Goal: Information Seeking & Learning: Learn about a topic

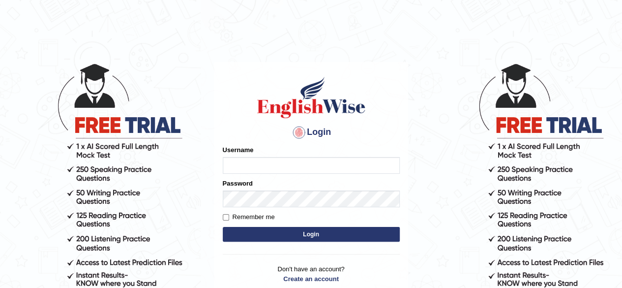
type input "pavithragowda"
click at [334, 231] on button "Login" at bounding box center [311, 234] width 177 height 15
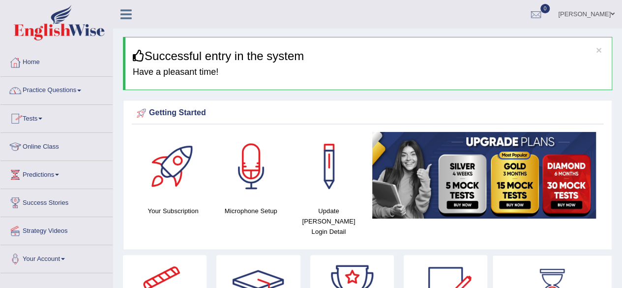
click at [72, 93] on link "Practice Questions" at bounding box center [56, 89] width 112 height 25
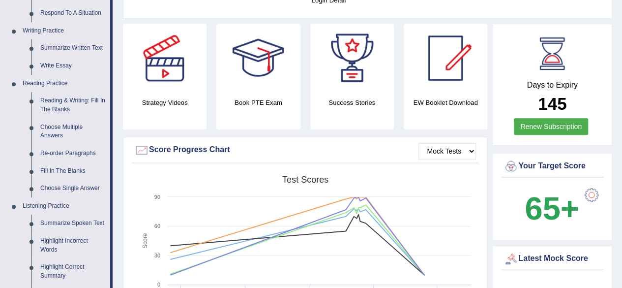
scroll to position [209, 0]
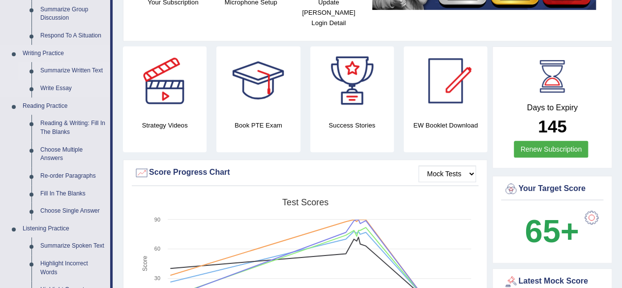
click at [85, 69] on link "Summarize Written Text" at bounding box center [73, 71] width 74 height 18
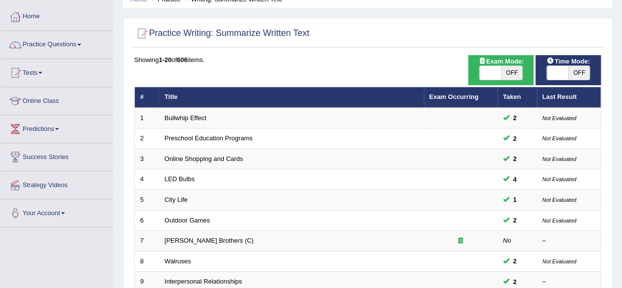
scroll to position [35, 0]
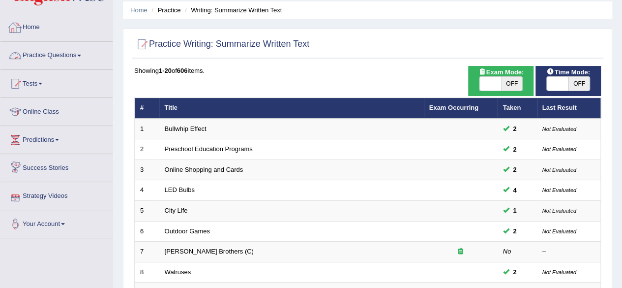
click at [41, 34] on link "Home" at bounding box center [56, 26] width 112 height 25
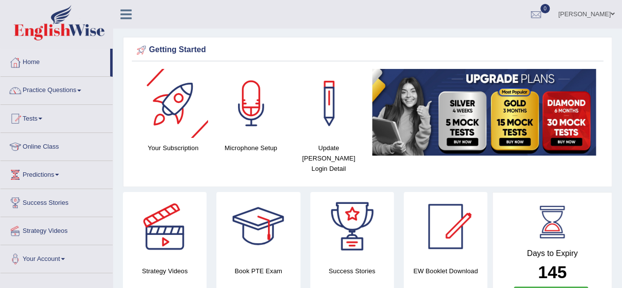
click at [175, 105] on div at bounding box center [173, 103] width 69 height 69
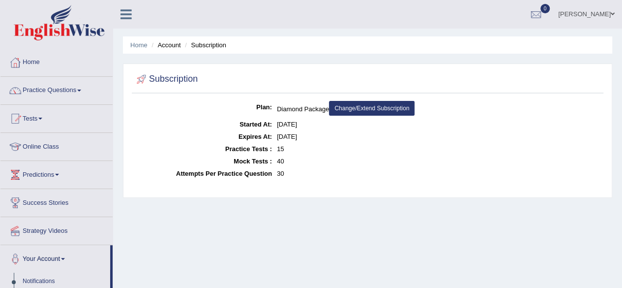
click at [172, 47] on li "Account" at bounding box center [164, 44] width 31 height 9
click at [26, 63] on link "Home" at bounding box center [56, 61] width 112 height 25
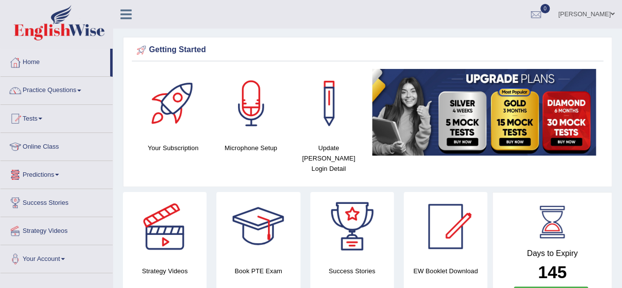
click at [53, 167] on link "Predictions" at bounding box center [56, 173] width 112 height 25
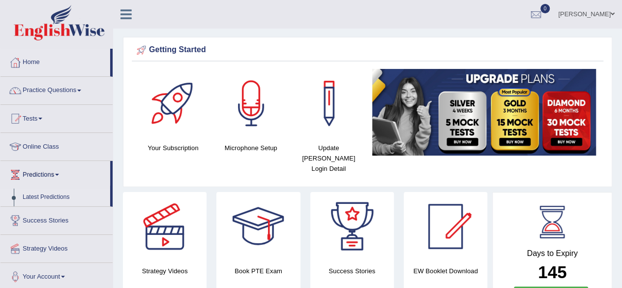
click at [48, 196] on link "Latest Predictions" at bounding box center [64, 197] width 92 height 18
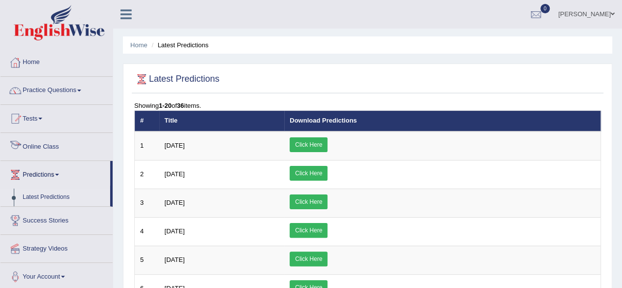
click at [51, 142] on link "Online Class" at bounding box center [56, 145] width 112 height 25
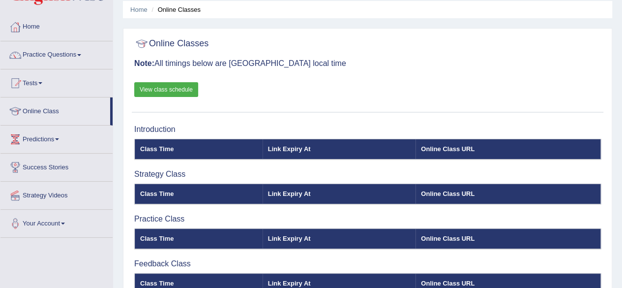
scroll to position [34, 0]
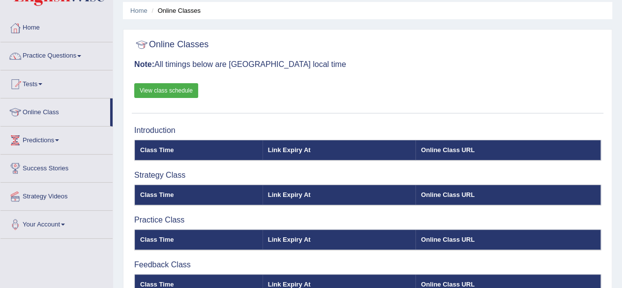
click at [178, 90] on link "View class schedule" at bounding box center [166, 90] width 64 height 15
click at [57, 31] on link "Home" at bounding box center [56, 26] width 112 height 25
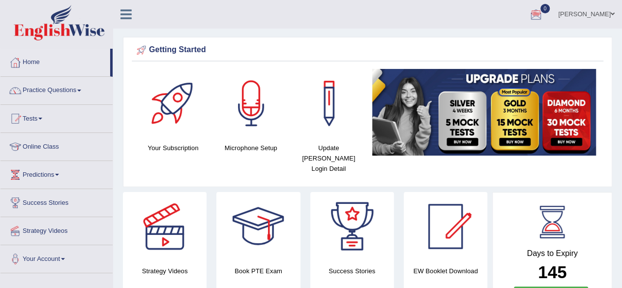
click at [42, 119] on span at bounding box center [40, 119] width 4 height 2
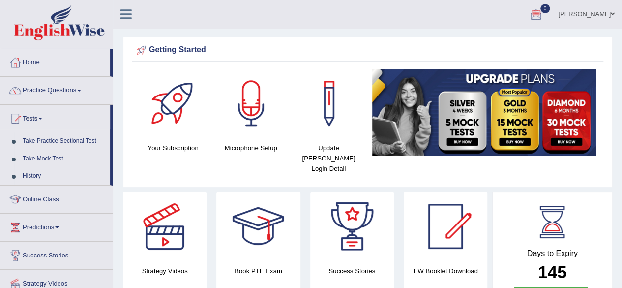
click at [80, 92] on link "Practice Questions" at bounding box center [56, 89] width 112 height 25
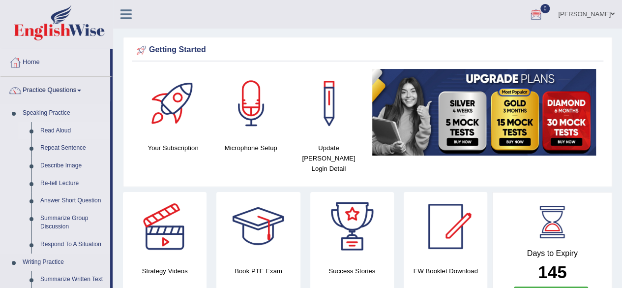
click at [56, 131] on link "Read Aloud" at bounding box center [73, 131] width 74 height 18
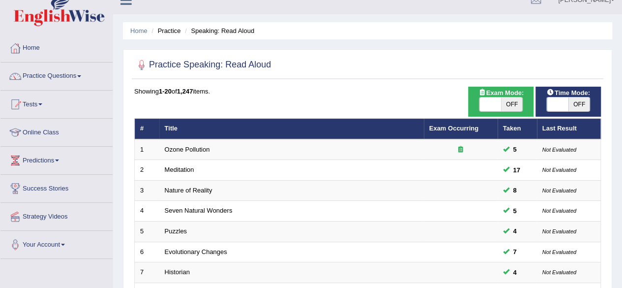
scroll to position [10, 0]
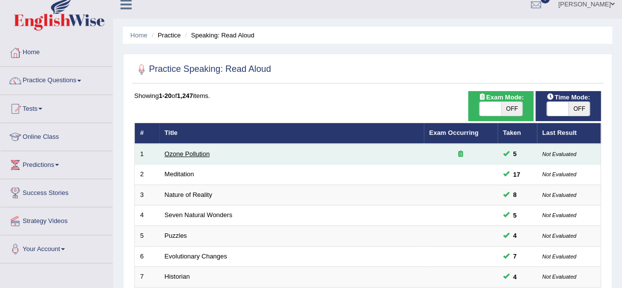
click at [187, 150] on link "Ozone Pollution" at bounding box center [187, 153] width 45 height 7
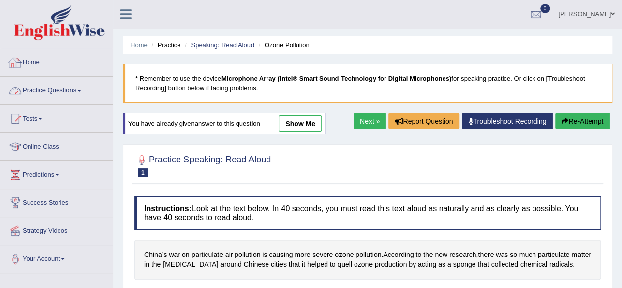
click at [80, 93] on link "Practice Questions" at bounding box center [56, 89] width 112 height 25
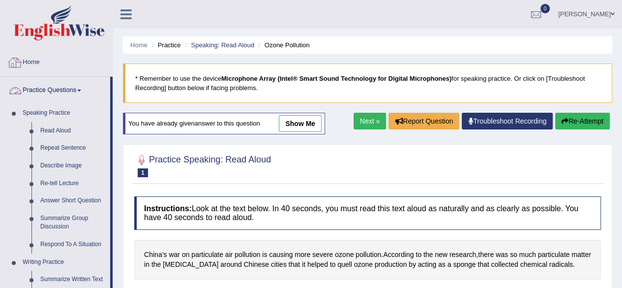
click at [42, 56] on link "Home" at bounding box center [56, 61] width 112 height 25
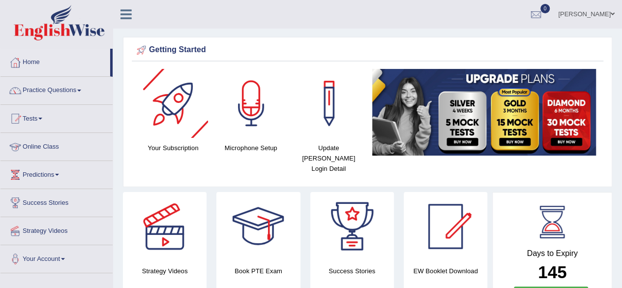
click at [43, 147] on link "Online Class" at bounding box center [56, 145] width 112 height 25
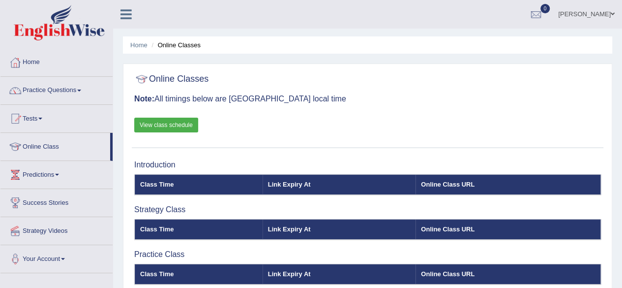
click at [39, 62] on link "Home" at bounding box center [56, 61] width 112 height 25
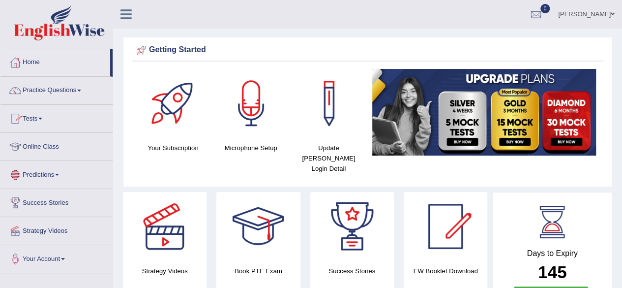
click at [54, 147] on link "Online Class" at bounding box center [56, 145] width 112 height 25
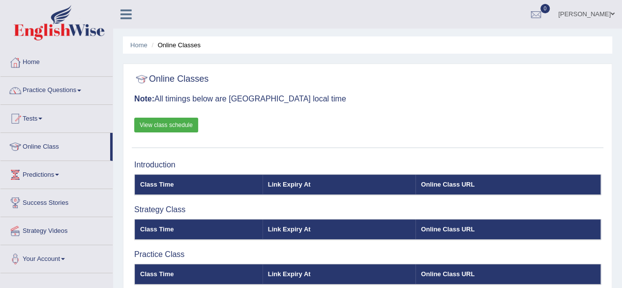
click at [180, 121] on link "View class schedule" at bounding box center [166, 125] width 64 height 15
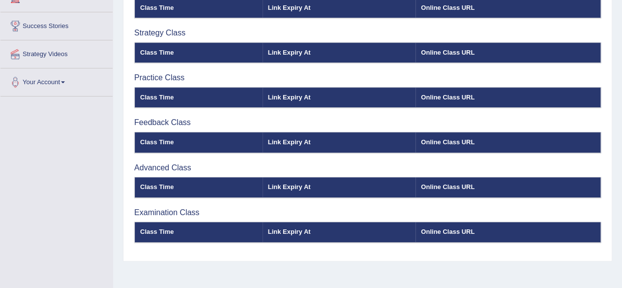
scroll to position [157, 0]
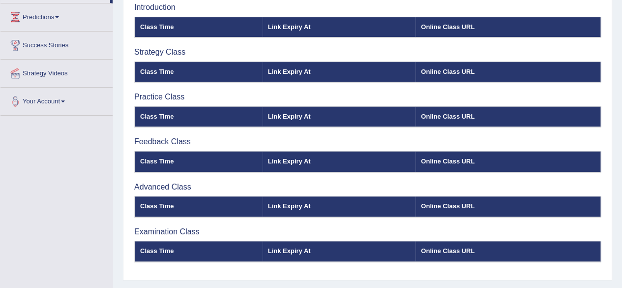
click at [192, 121] on th "Class Time" at bounding box center [199, 116] width 128 height 21
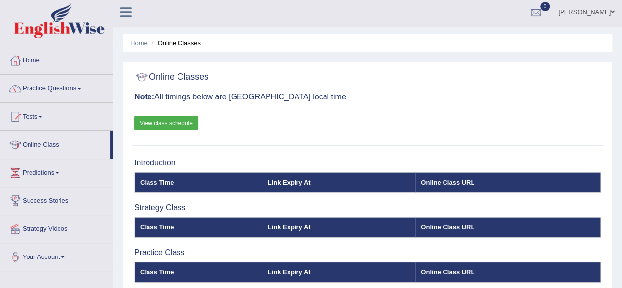
scroll to position [0, 0]
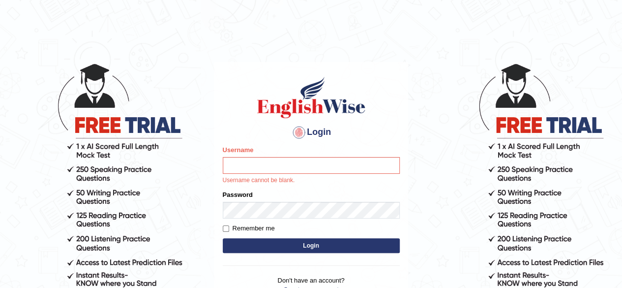
click at [407, 120] on div "Login Please fix the following errors: Username Username cannot be blank. Passw…" at bounding box center [312, 190] width 194 height 257
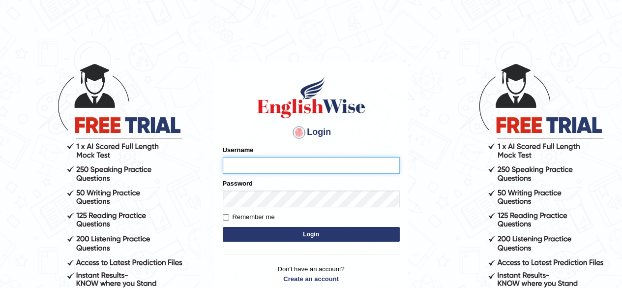
type input "pavithragowda"
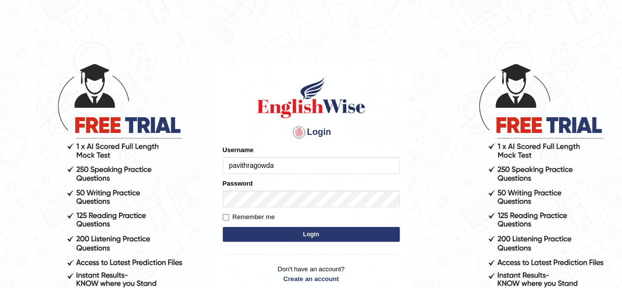
click at [340, 234] on button "Login" at bounding box center [311, 234] width 177 height 15
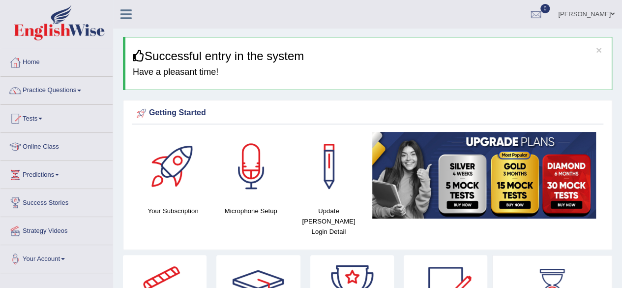
click at [622, 46] on html "Toggle navigation Home Practice Questions Speaking Practice Read Aloud Repeat S…" at bounding box center [311, 144] width 622 height 288
click at [60, 149] on link "Online Class" at bounding box center [56, 145] width 112 height 25
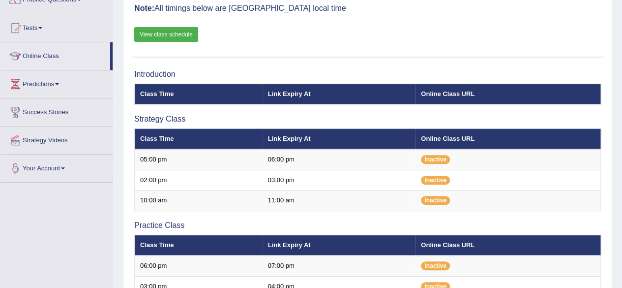
scroll to position [90, 0]
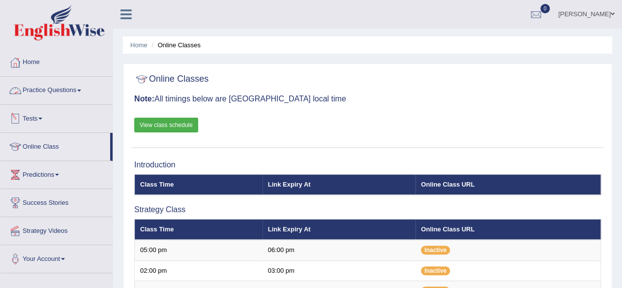
click at [62, 94] on link "Practice Questions" at bounding box center [56, 89] width 112 height 25
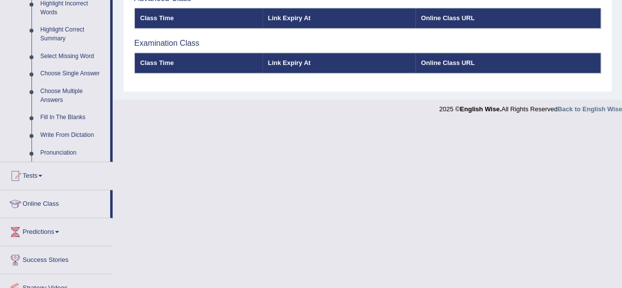
scroll to position [462, 0]
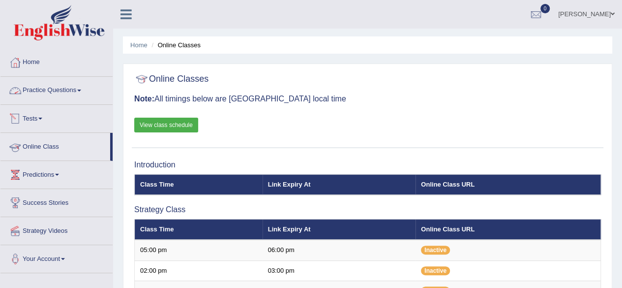
click at [74, 92] on link "Practice Questions" at bounding box center [56, 89] width 112 height 25
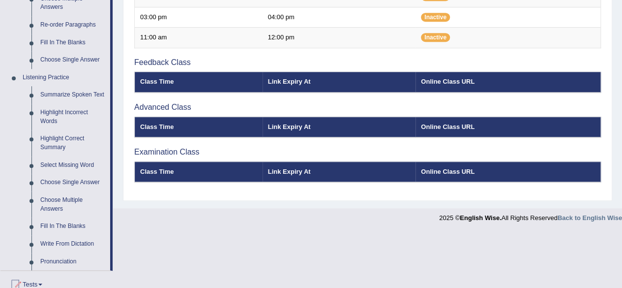
scroll to position [358, 0]
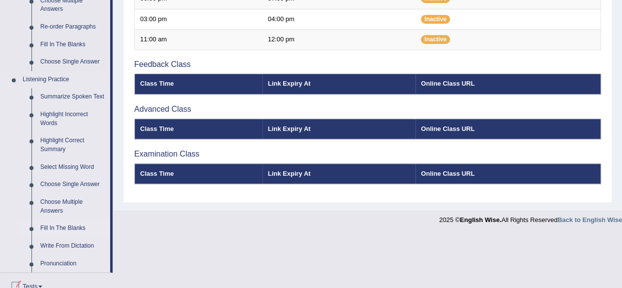
click at [70, 229] on link "Fill In The Blanks" at bounding box center [73, 228] width 74 height 18
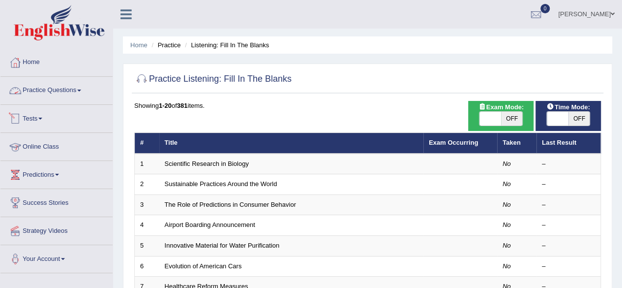
click at [47, 91] on link "Practice Questions" at bounding box center [56, 89] width 112 height 25
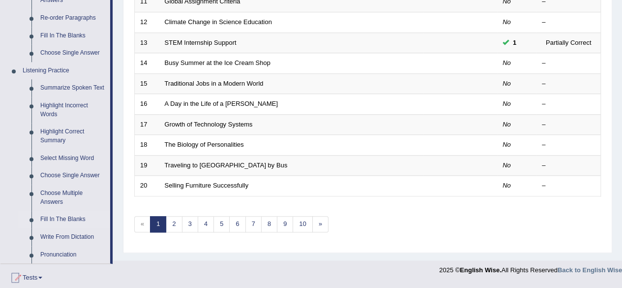
scroll to position [367, 0]
click at [72, 236] on link "Write From Dictation" at bounding box center [73, 237] width 74 height 18
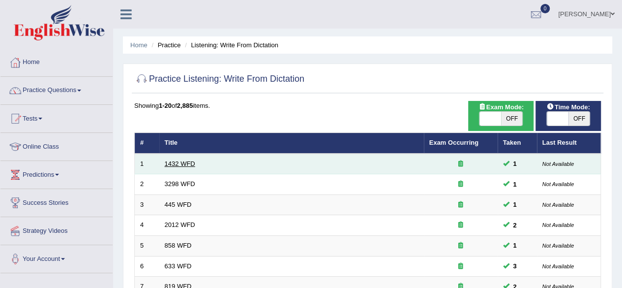
click at [175, 164] on link "1432 WFD" at bounding box center [180, 163] width 31 height 7
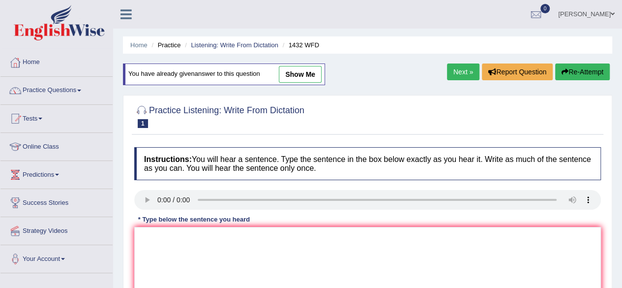
click at [585, 67] on button "Re-Attempt" at bounding box center [583, 71] width 55 height 17
click at [526, 13] on ul "[PERSON_NAME] Toggle navigation Username: pavithragowda Access Type: Online Sub…" at bounding box center [444, 14] width 357 height 28
click at [57, 94] on link "Practice Questions" at bounding box center [56, 89] width 112 height 25
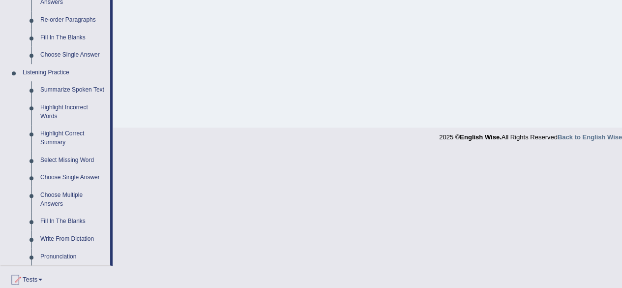
scroll to position [378, 0]
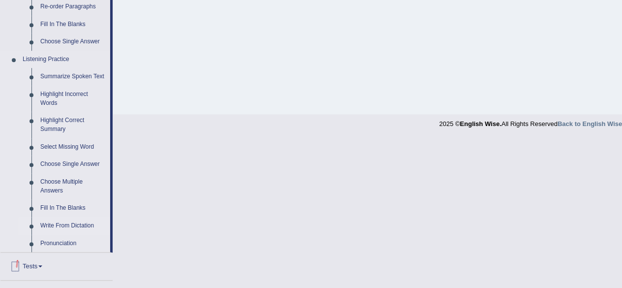
click at [92, 223] on link "Write From Dictation" at bounding box center [73, 226] width 74 height 18
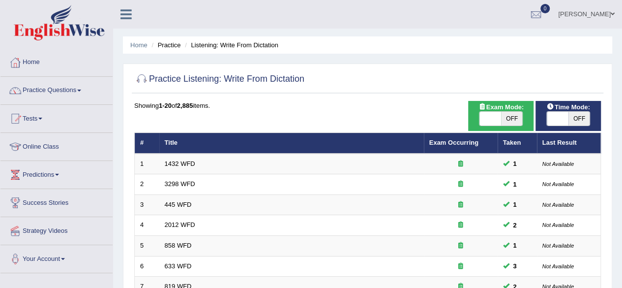
click at [578, 117] on span "OFF" at bounding box center [580, 119] width 22 height 14
checkbox input "true"
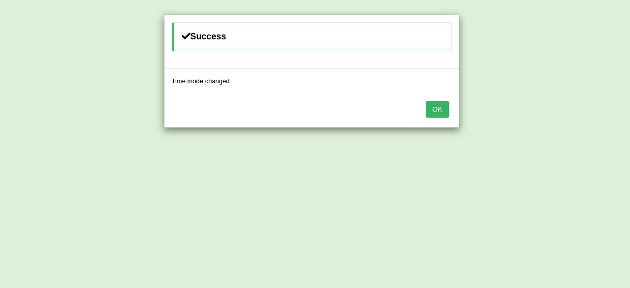
click at [443, 106] on button "OK" at bounding box center [437, 109] width 23 height 17
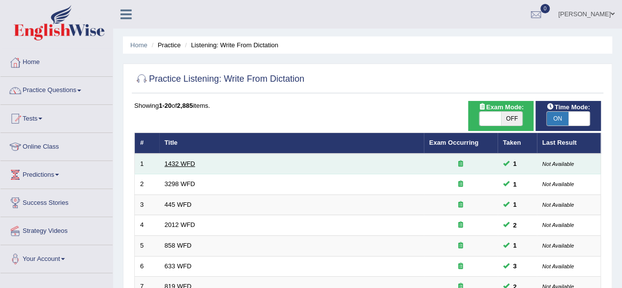
click at [178, 164] on link "1432 WFD" at bounding box center [180, 163] width 31 height 7
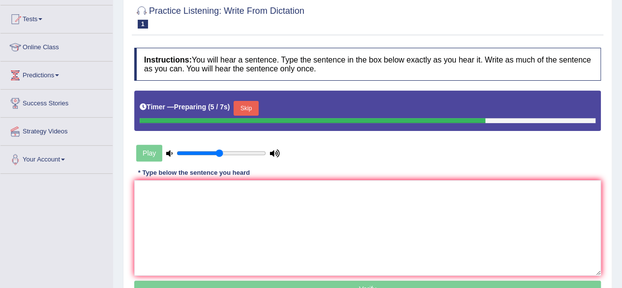
scroll to position [102, 0]
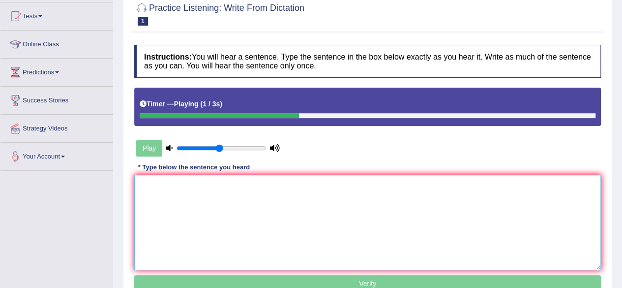
click at [145, 191] on textarea at bounding box center [367, 222] width 467 height 95
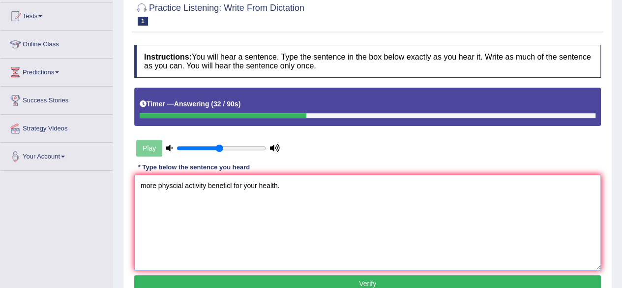
click at [231, 185] on textarea "more physcial activity beneficl for your health." at bounding box center [367, 222] width 467 height 95
click at [173, 186] on textarea "more physcial activity benefical for your health." at bounding box center [367, 222] width 467 height 95
click at [179, 186] on textarea "more physicial activity benefical for your health." at bounding box center [367, 222] width 467 height 95
click at [146, 186] on textarea "more physical activity benefical for your health." at bounding box center [367, 222] width 467 height 95
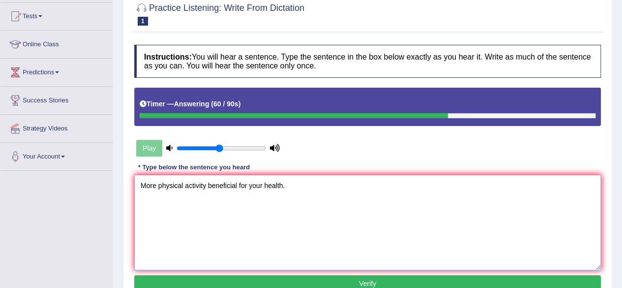
click at [208, 186] on textarea "More physical activity beneficial for your health." at bounding box center [367, 222] width 467 height 95
type textarea "More physical activity is beneficial for your health."
click at [152, 145] on div "Play" at bounding box center [208, 148] width 148 height 25
click at [303, 283] on button "Verify" at bounding box center [367, 283] width 467 height 17
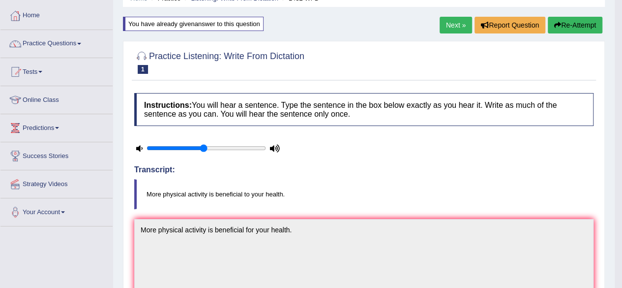
scroll to position [44, 0]
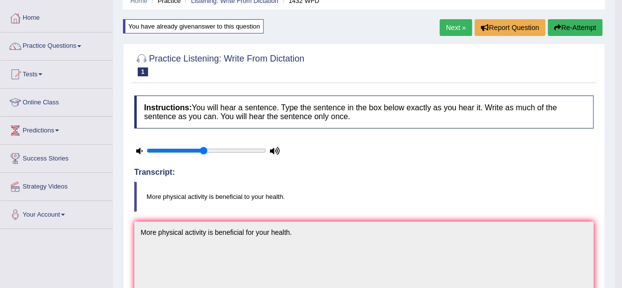
click at [569, 30] on button "Re-Attempt" at bounding box center [575, 27] width 55 height 17
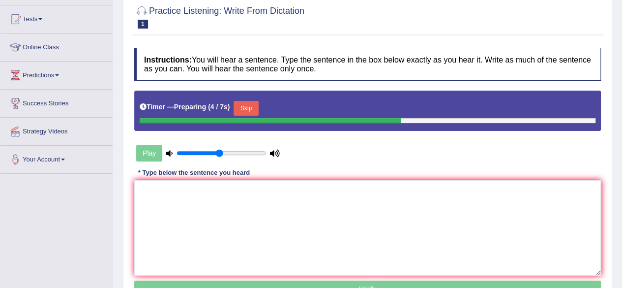
scroll to position [117, 0]
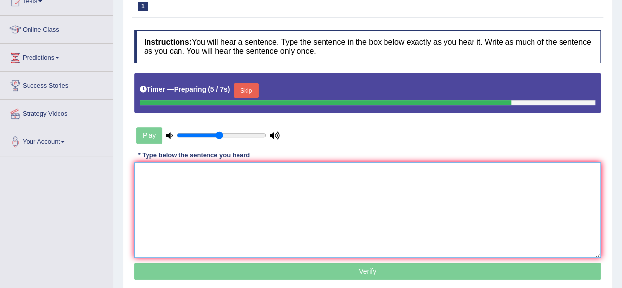
click at [151, 172] on textarea at bounding box center [367, 209] width 467 height 95
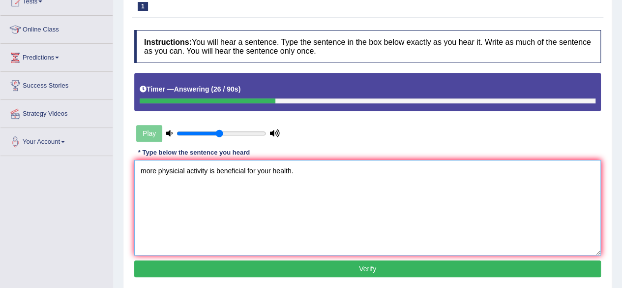
click at [146, 172] on textarea "more physicial activity is beneficial for your health." at bounding box center [367, 207] width 467 height 95
click at [179, 170] on textarea "More physicial activity is beneficial for your health." at bounding box center [367, 207] width 467 height 95
type textarea "More physical activity is beneficial for your health."
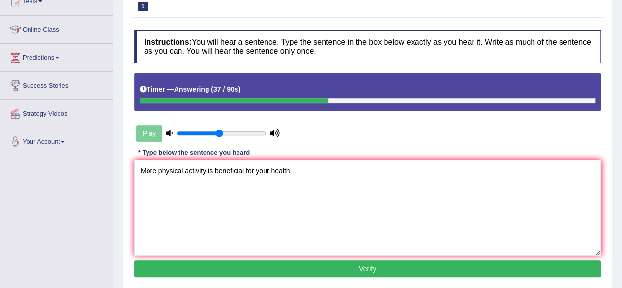
click at [404, 268] on button "Verify" at bounding box center [367, 268] width 467 height 17
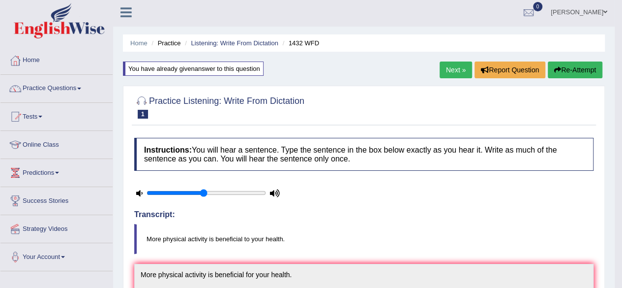
scroll to position [0, 0]
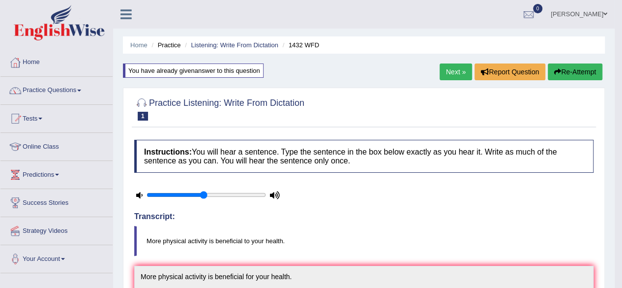
click at [454, 74] on link "Next »" at bounding box center [456, 71] width 32 height 17
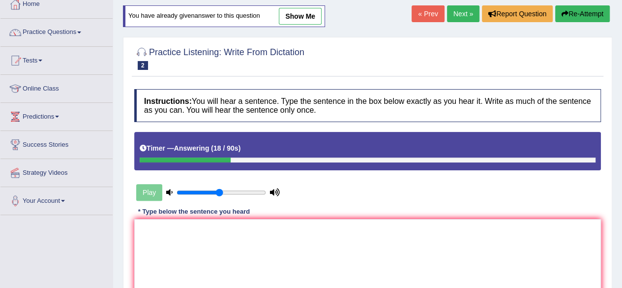
scroll to position [56, 0]
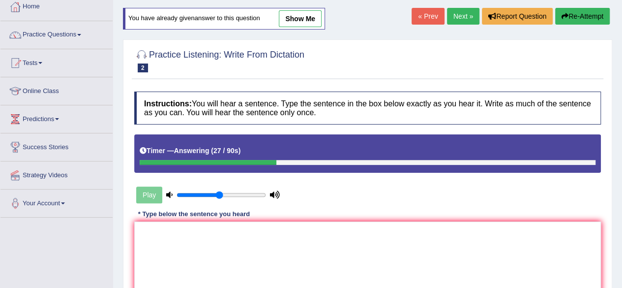
click at [591, 18] on button "Re-Attempt" at bounding box center [583, 16] width 55 height 17
click at [160, 238] on textarea at bounding box center [367, 268] width 467 height 95
click at [225, 232] on textarea "Animal behaviour apperars to continue" at bounding box center [367, 268] width 467 height 95
click at [276, 230] on textarea "Animal behaviour appears to continue" at bounding box center [367, 268] width 467 height 95
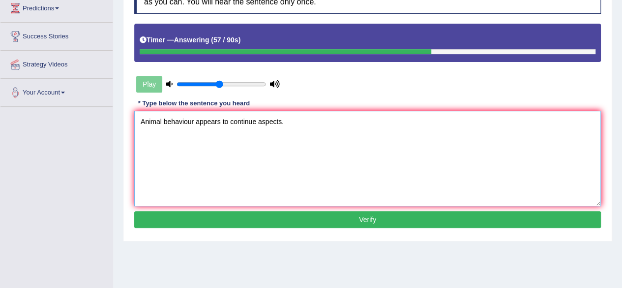
scroll to position [167, 0]
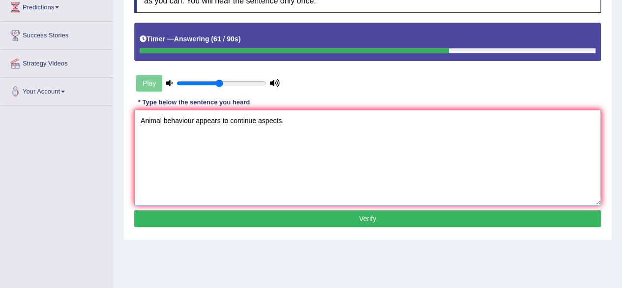
type textarea "Animal behaviour appears to continue aspects."
click at [454, 218] on button "Verify" at bounding box center [367, 218] width 467 height 17
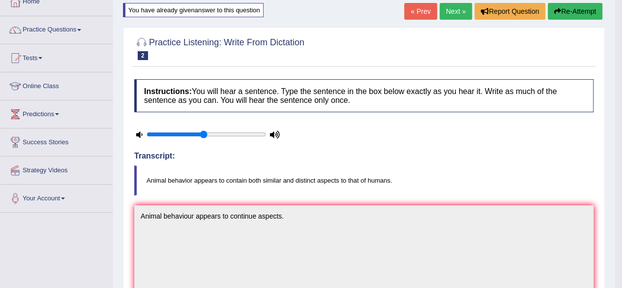
scroll to position [0, 0]
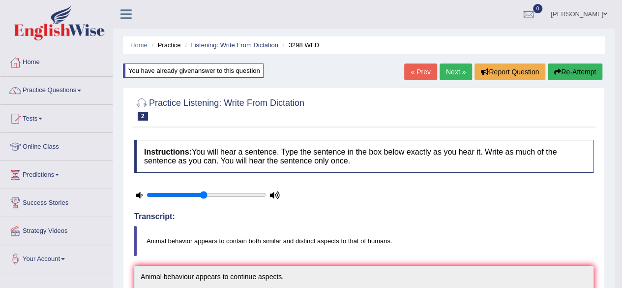
click at [575, 66] on button "Re-Attempt" at bounding box center [575, 71] width 55 height 17
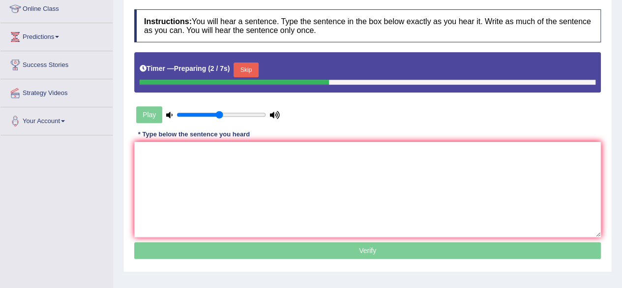
scroll to position [142, 0]
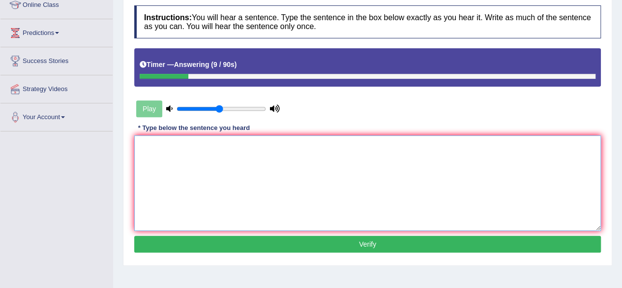
click at [152, 151] on textarea at bounding box center [367, 182] width 467 height 95
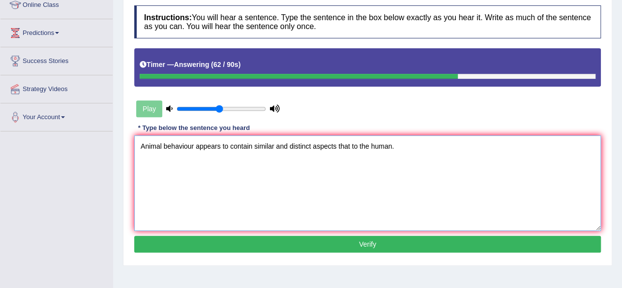
type textarea "Animal behaviour appears to contain similar and distinct aspects that to the hu…"
click at [380, 242] on button "Verify" at bounding box center [367, 244] width 467 height 17
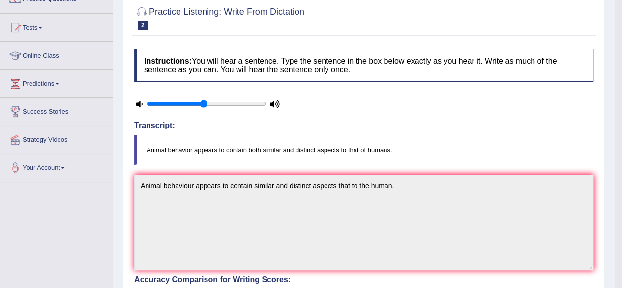
scroll to position [46, 0]
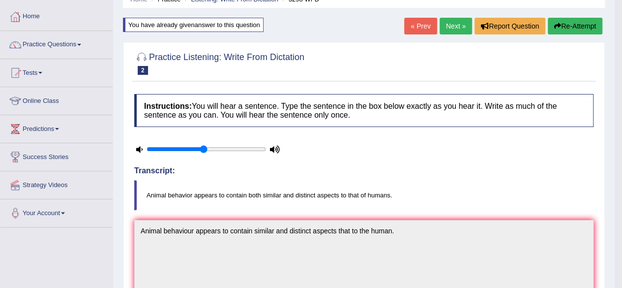
click at [452, 28] on link "Next »" at bounding box center [456, 26] width 32 height 17
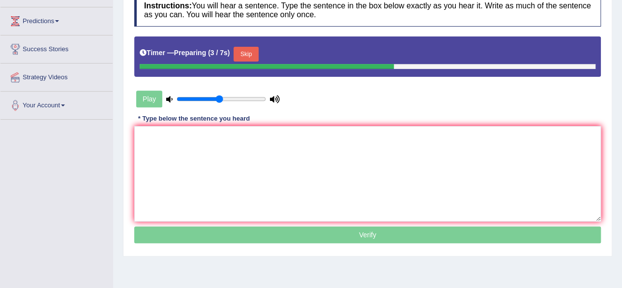
scroll to position [155, 0]
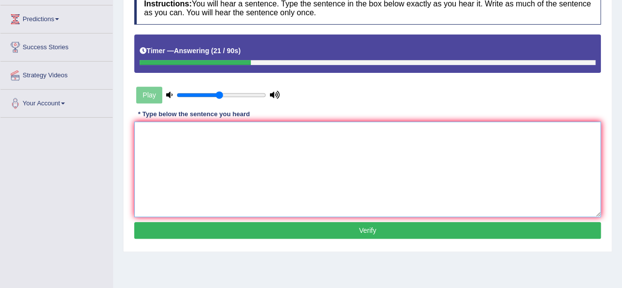
click at [162, 144] on textarea at bounding box center [367, 169] width 467 height 95
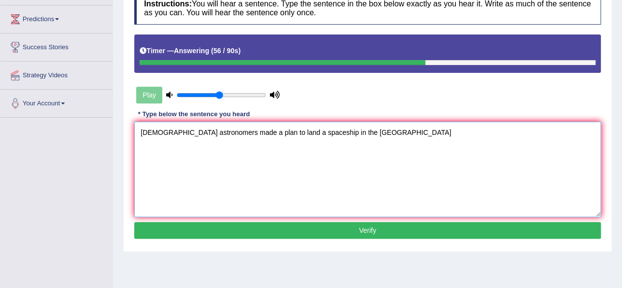
click at [330, 133] on textarea "American astronomers made a plan to land a spaceship in the Mars" at bounding box center [367, 169] width 467 height 95
type textarea "American astronomers made a plan to land a spaceship on Mars"
click at [357, 223] on button "Verify" at bounding box center [367, 230] width 467 height 17
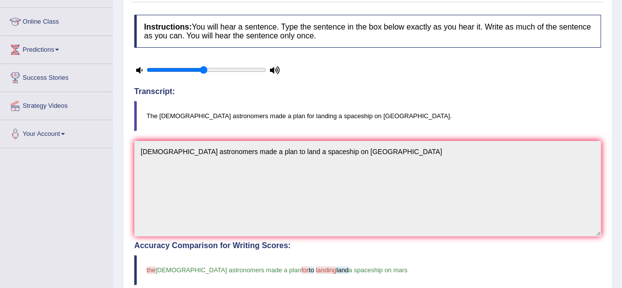
scroll to position [49, 0]
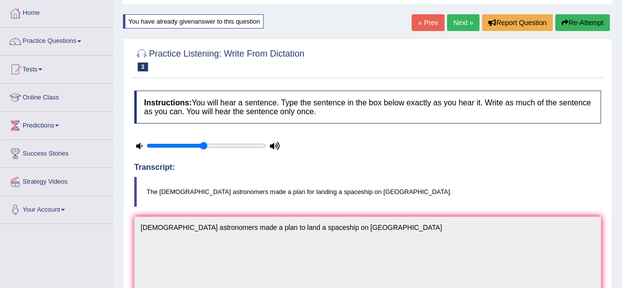
click at [457, 21] on link "Next »" at bounding box center [463, 22] width 32 height 17
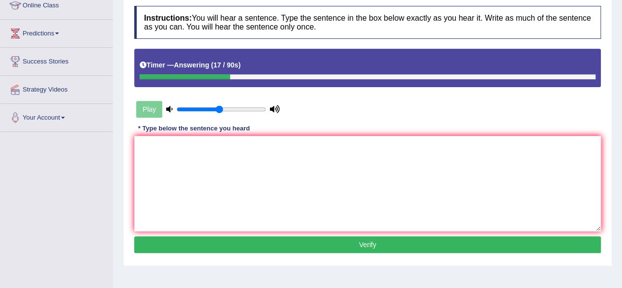
scroll to position [228, 0]
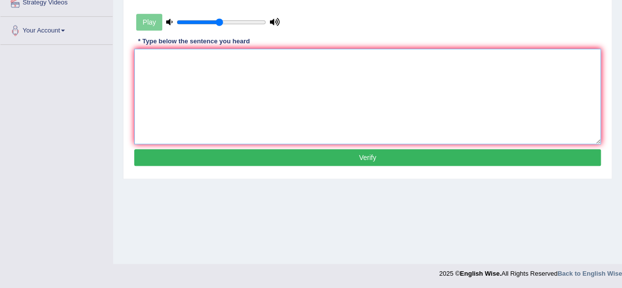
click at [199, 66] on textarea at bounding box center [367, 96] width 467 height 95
click at [143, 58] on textarea "there is a great deal of debate on this topic." at bounding box center [367, 96] width 467 height 95
type textarea "There is a great deal of debate on this topic."
click at [303, 157] on button "Verify" at bounding box center [367, 157] width 467 height 17
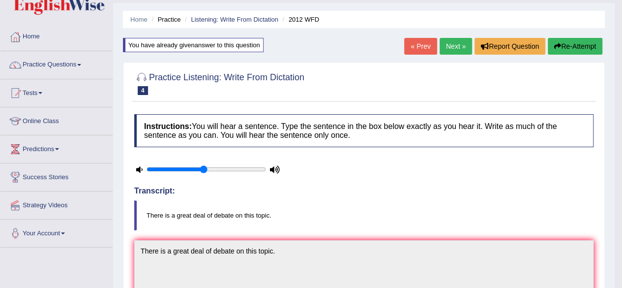
scroll to position [23, 0]
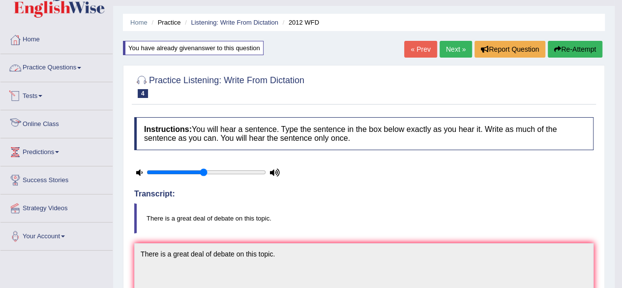
click at [66, 69] on link "Practice Questions" at bounding box center [56, 66] width 112 height 25
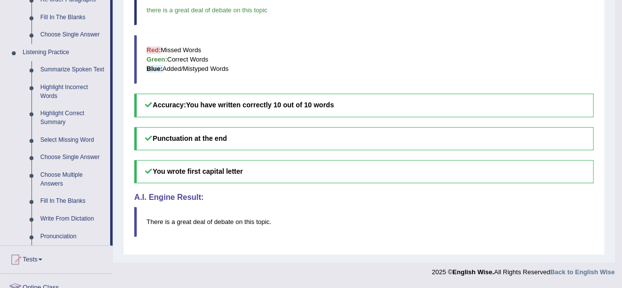
scroll to position [389, 0]
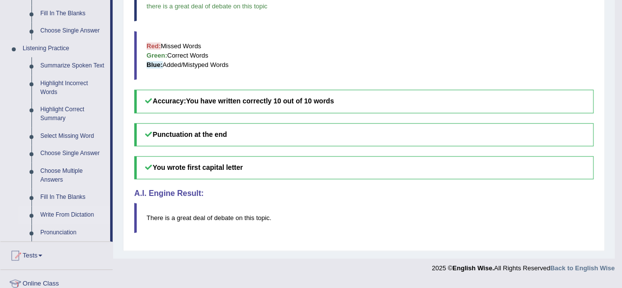
click at [64, 216] on link "Write From Dictation" at bounding box center [73, 215] width 74 height 18
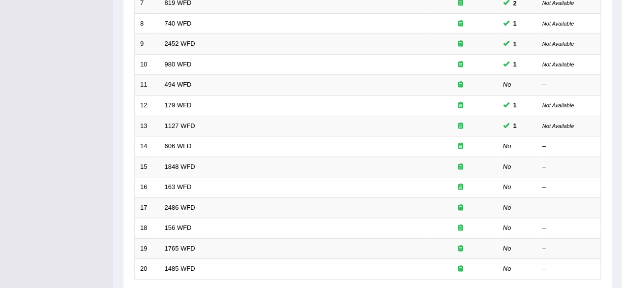
scroll to position [284, 0]
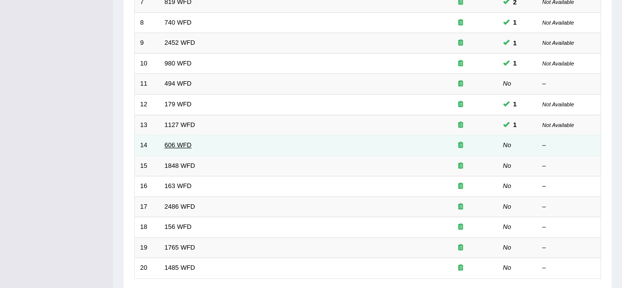
click at [165, 142] on link "606 WFD" at bounding box center [178, 144] width 27 height 7
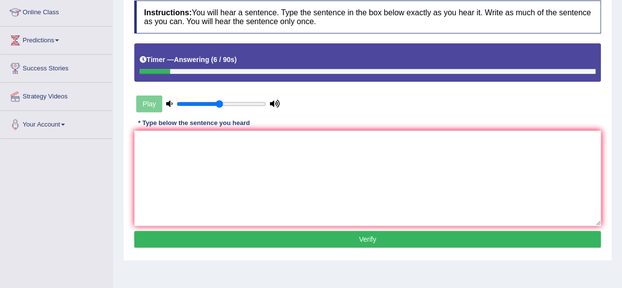
scroll to position [228, 0]
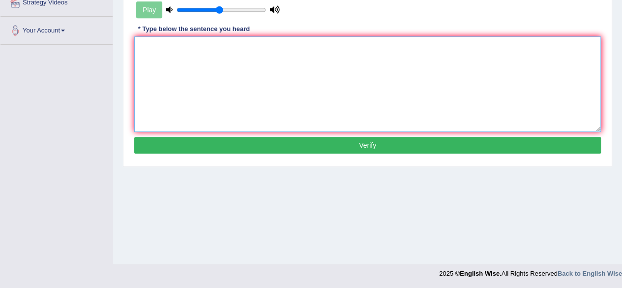
click at [171, 58] on textarea at bounding box center [367, 83] width 467 height 95
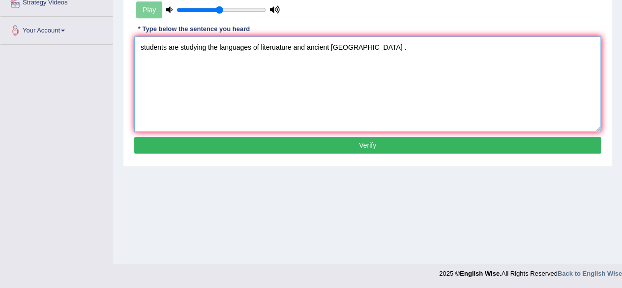
click at [276, 47] on textarea "students are studying the languages of literuature and ancient [GEOGRAPHIC_DATA…" at bounding box center [367, 83] width 467 height 95
click at [142, 46] on textarea "students are studying the languages of literature and ancient [GEOGRAPHIC_DATA]…" at bounding box center [367, 83] width 467 height 95
type textarea "Students are studying the languages of literature and ancient [GEOGRAPHIC_DATA]…"
click at [349, 142] on button "Verify" at bounding box center [367, 145] width 467 height 17
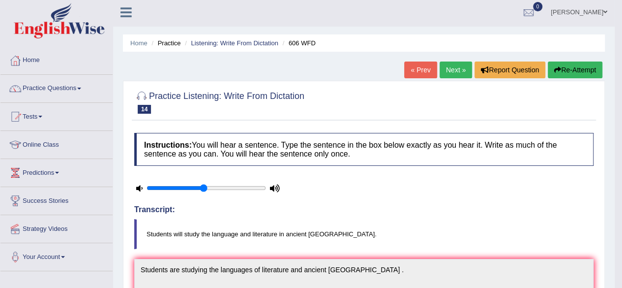
scroll to position [0, 0]
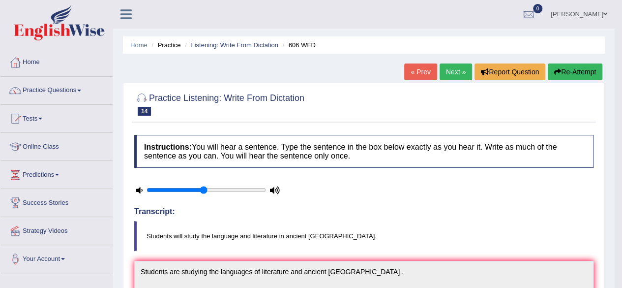
click at [578, 73] on button "Re-Attempt" at bounding box center [575, 71] width 55 height 17
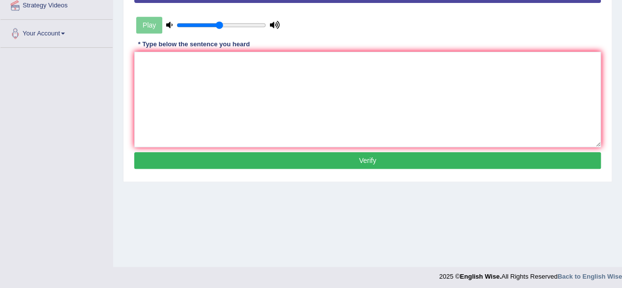
scroll to position [228, 0]
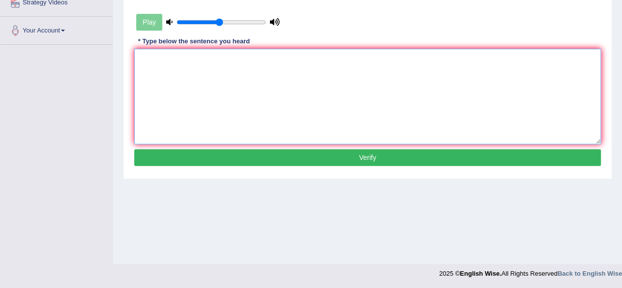
click at [195, 70] on textarea at bounding box center [367, 96] width 467 height 95
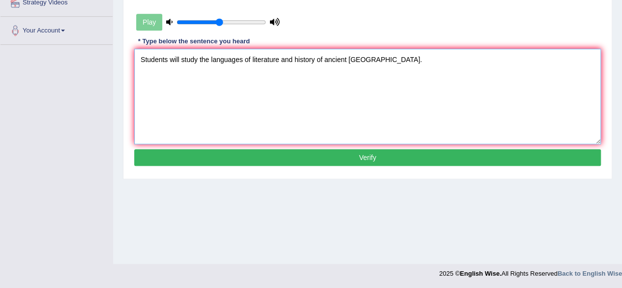
type textarea "Students will study the languages of literature and history of ancient [GEOGRAP…"
click at [297, 156] on button "Verify" at bounding box center [367, 157] width 467 height 17
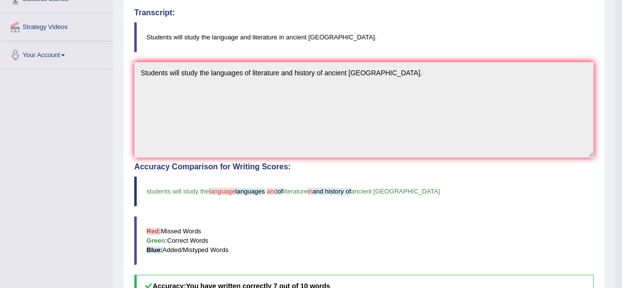
scroll to position [74, 0]
